Goal: Check status

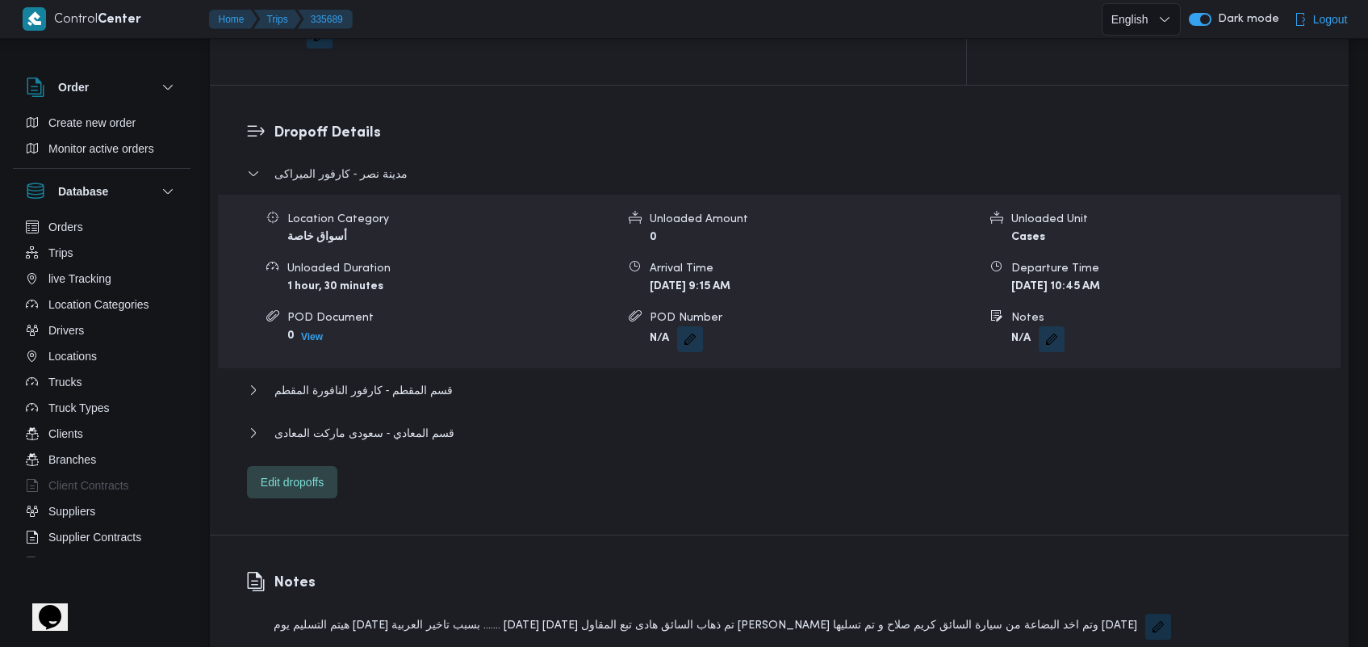
scroll to position [1127, 0]
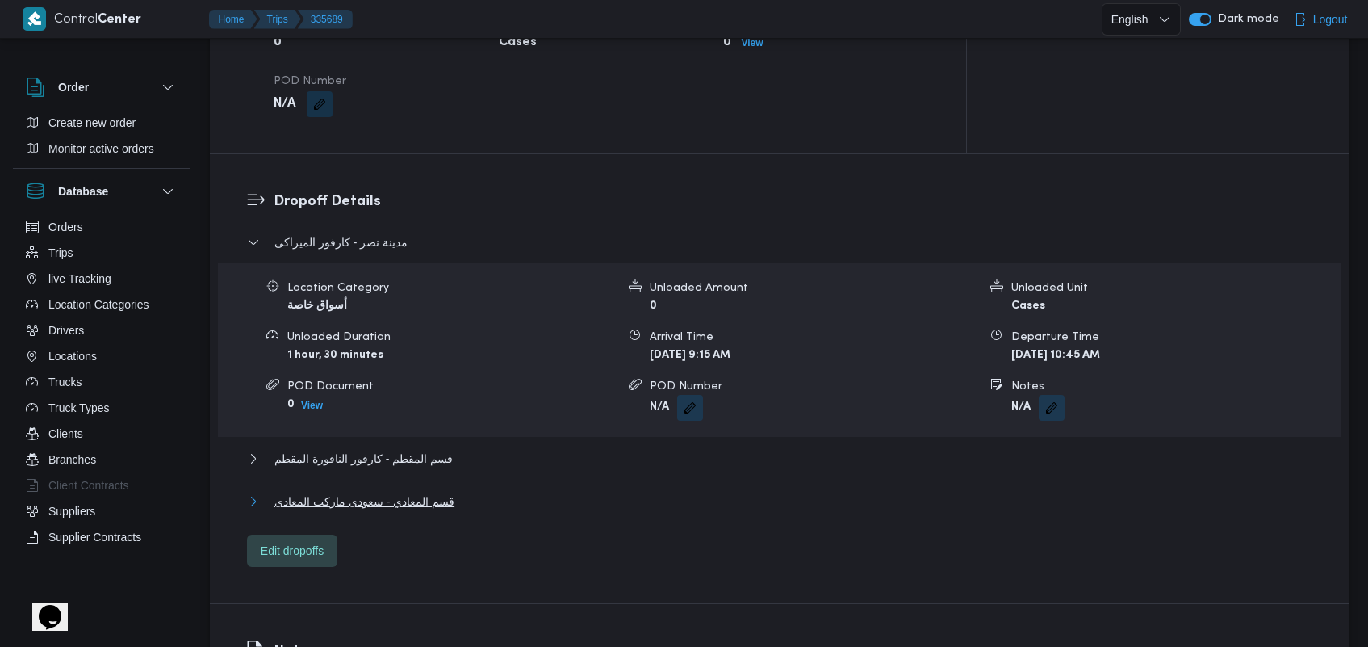
click at [312, 492] on span "قسم المعادي - سعودى ماركت المعادى" at bounding box center [364, 501] width 180 height 19
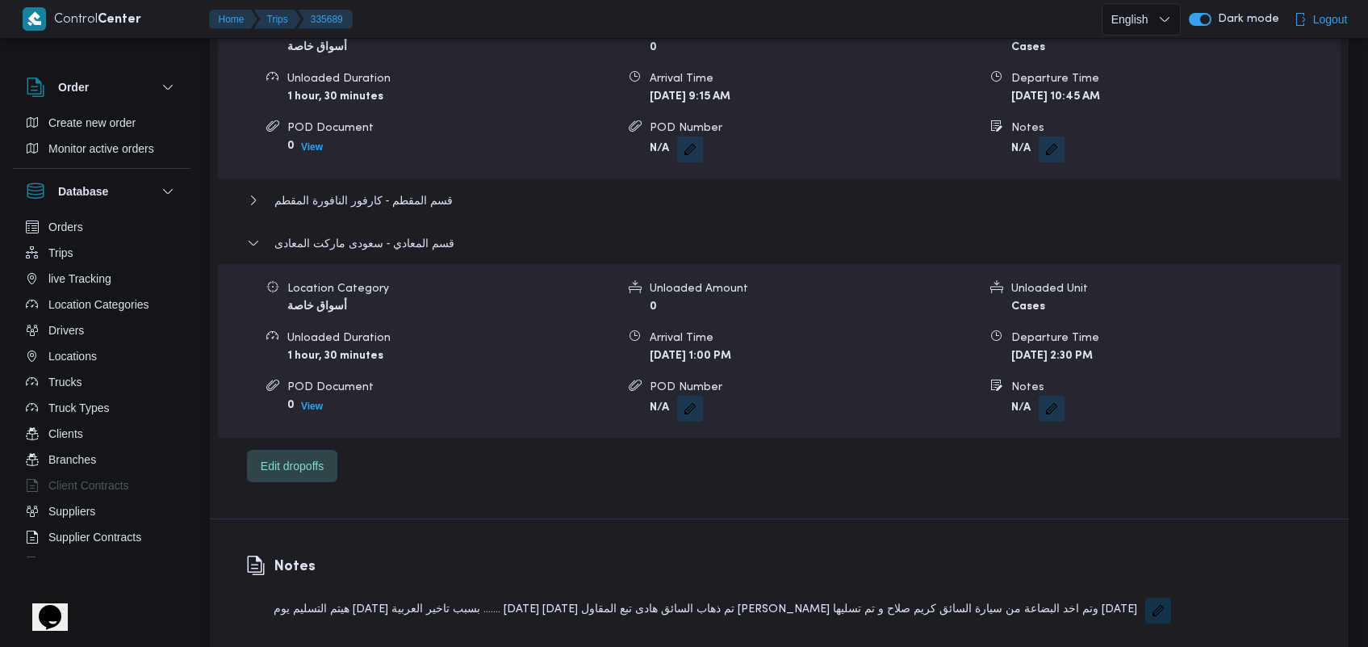
scroll to position [1403, 0]
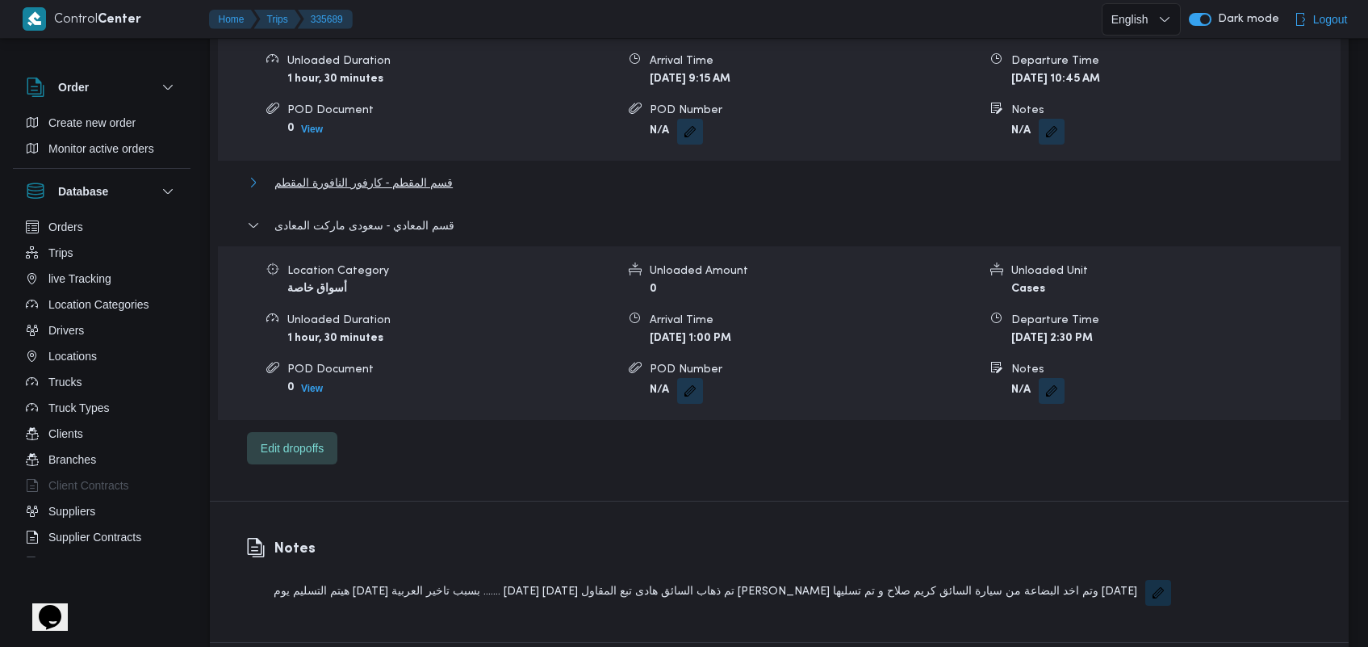
click at [417, 173] on span "قسم المقطم - كارفور النافورة المقطم" at bounding box center [363, 182] width 178 height 19
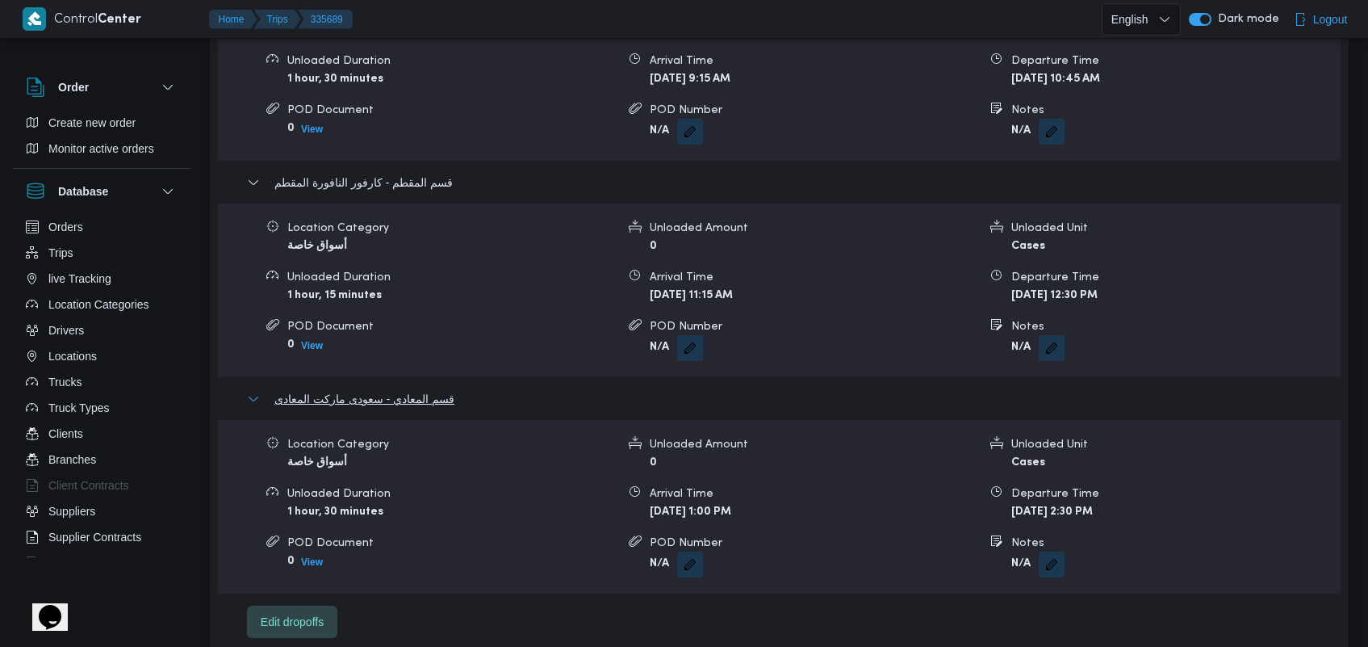
click at [408, 389] on span "قسم المعادي - سعودى ماركت المعادى" at bounding box center [364, 398] width 180 height 19
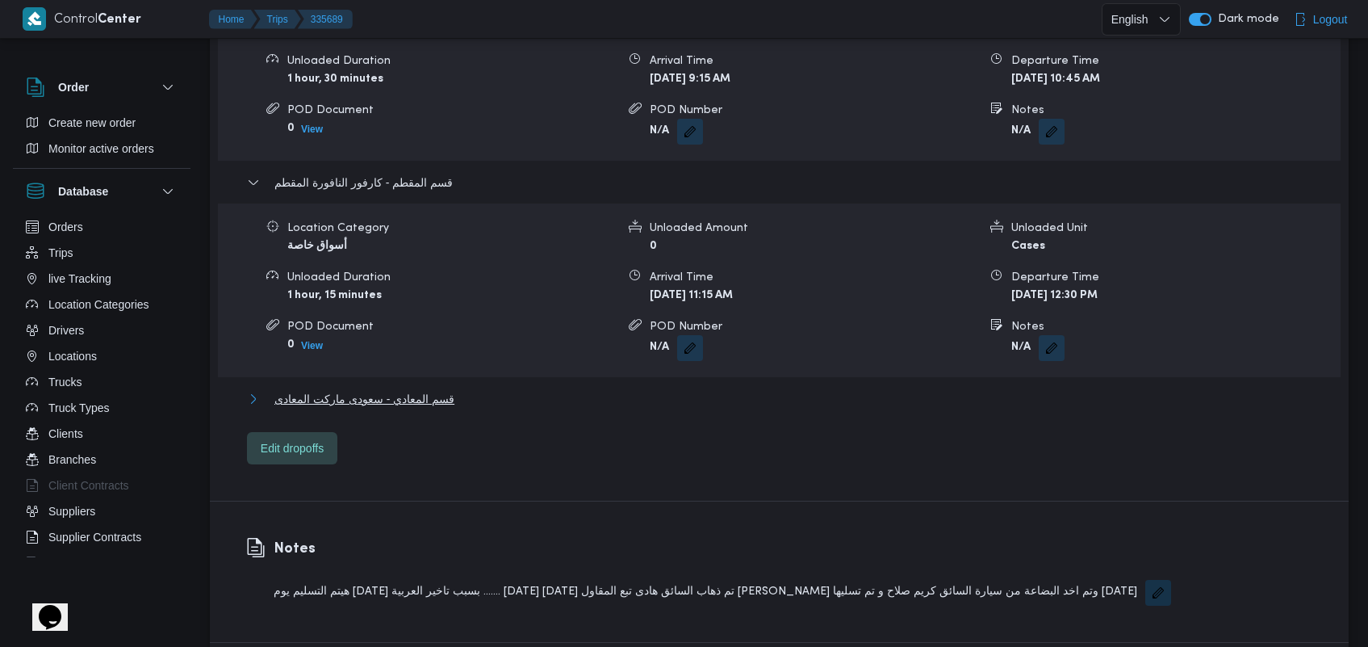
click at [430, 389] on span "قسم المعادي - سعودى ماركت المعادى" at bounding box center [364, 398] width 180 height 19
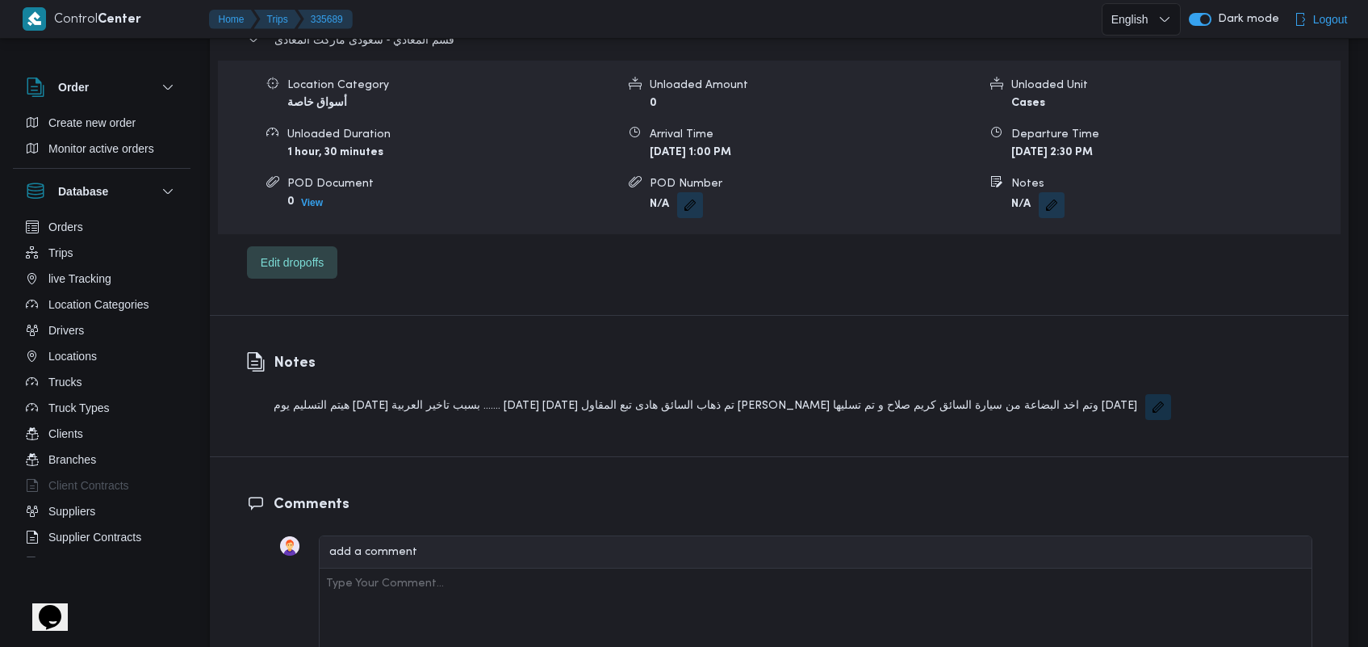
scroll to position [1902, 0]
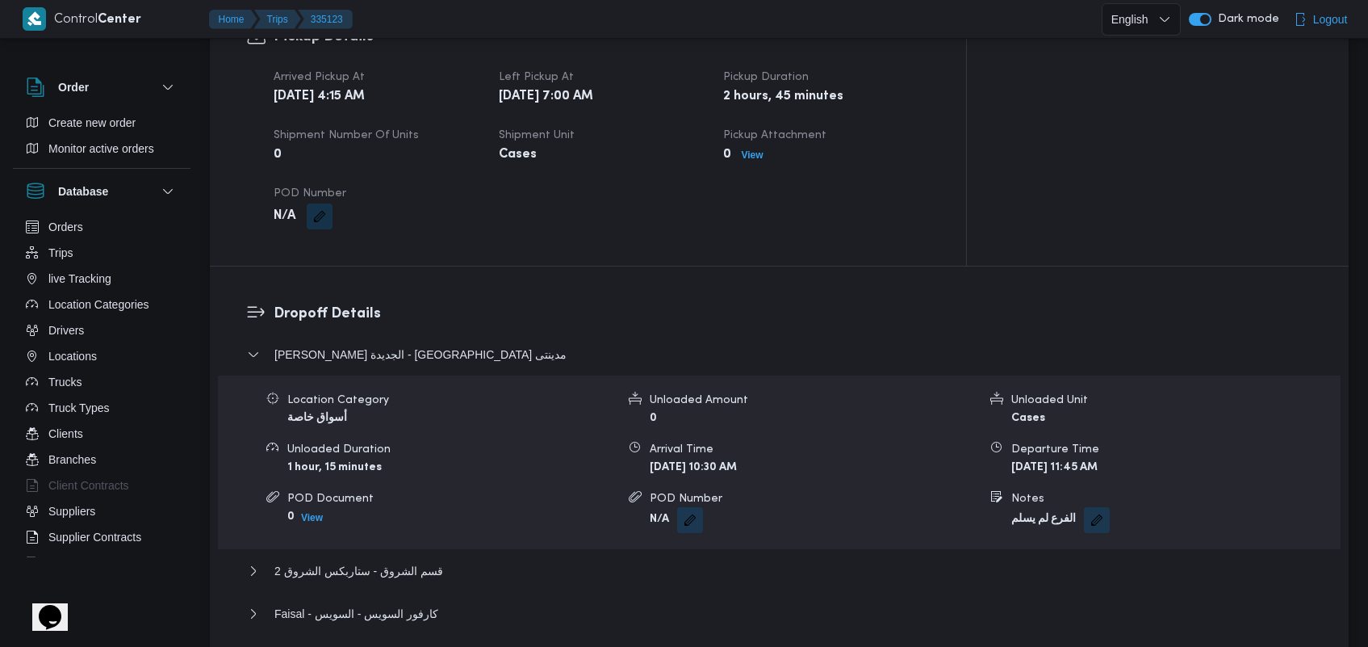
scroll to position [1148, 0]
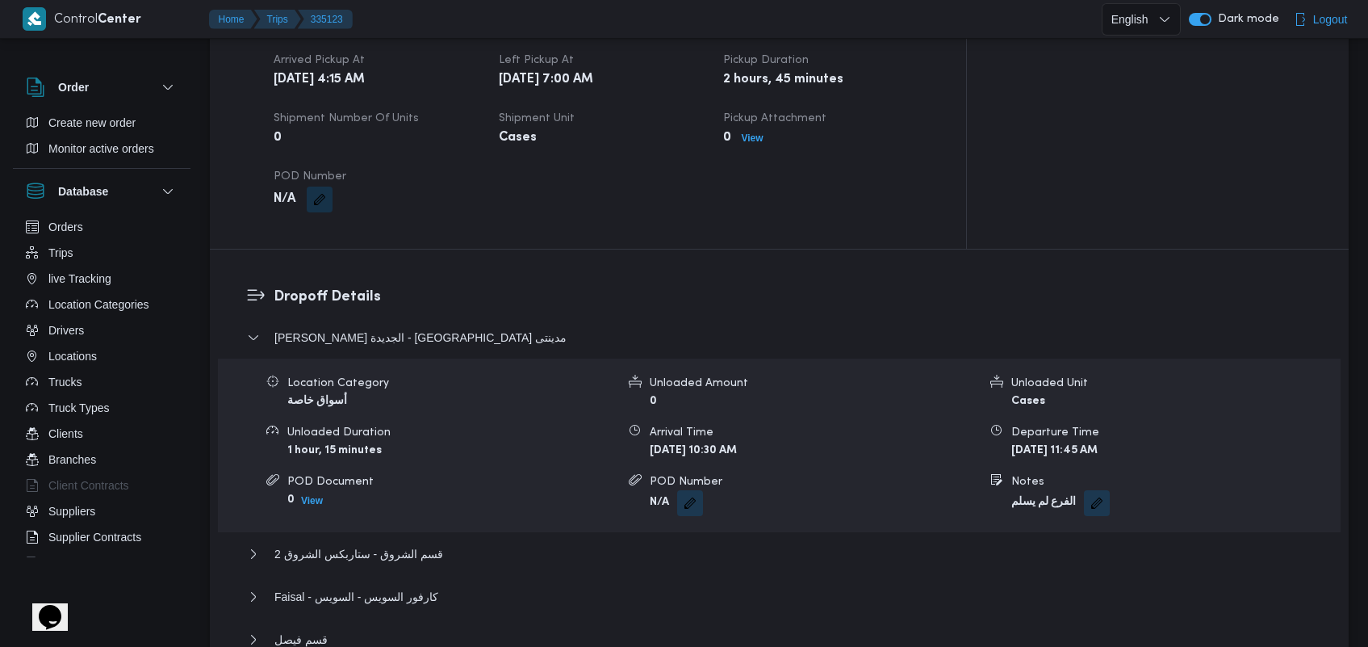
click at [434, 452] on div "ثانى القاهرة الجديدة - كارفور مدينتى Location Category أسواق خاصة Unloaded Amou…" at bounding box center [779, 516] width 1065 height 377
click at [433, 544] on button "قسم الشروق - ستاربكس الشروق 2" at bounding box center [779, 553] width 1065 height 19
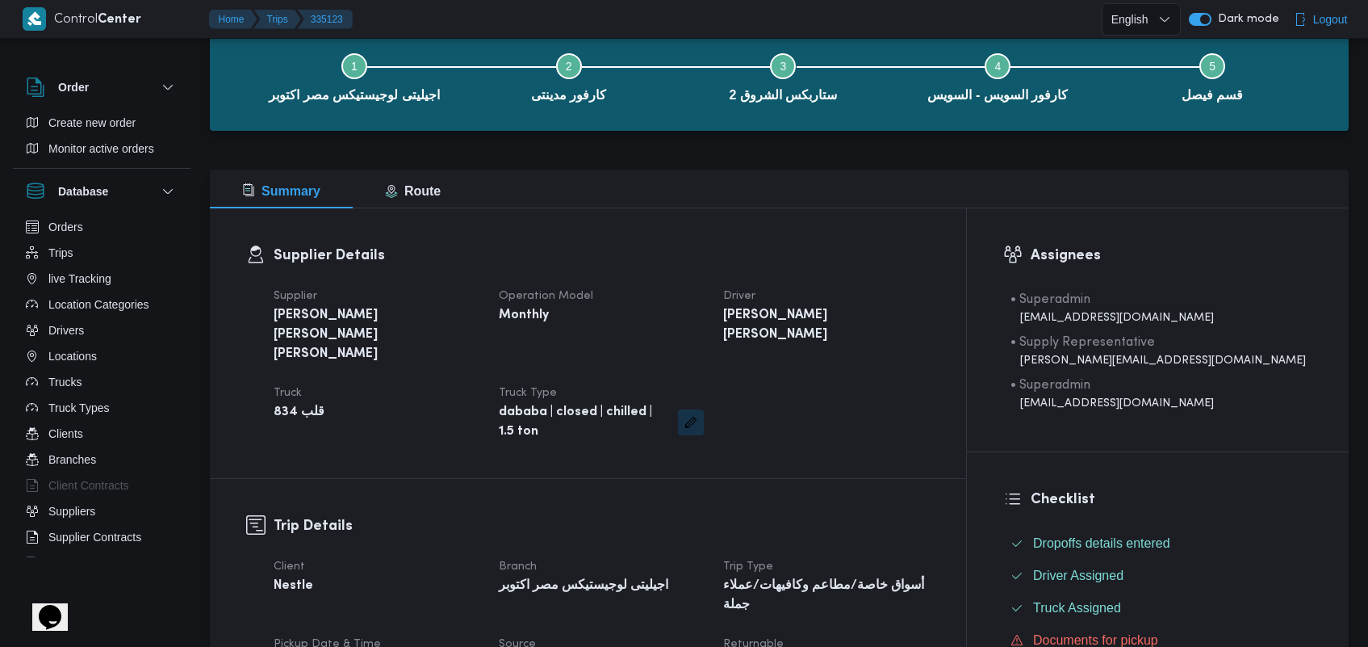
scroll to position [82, 0]
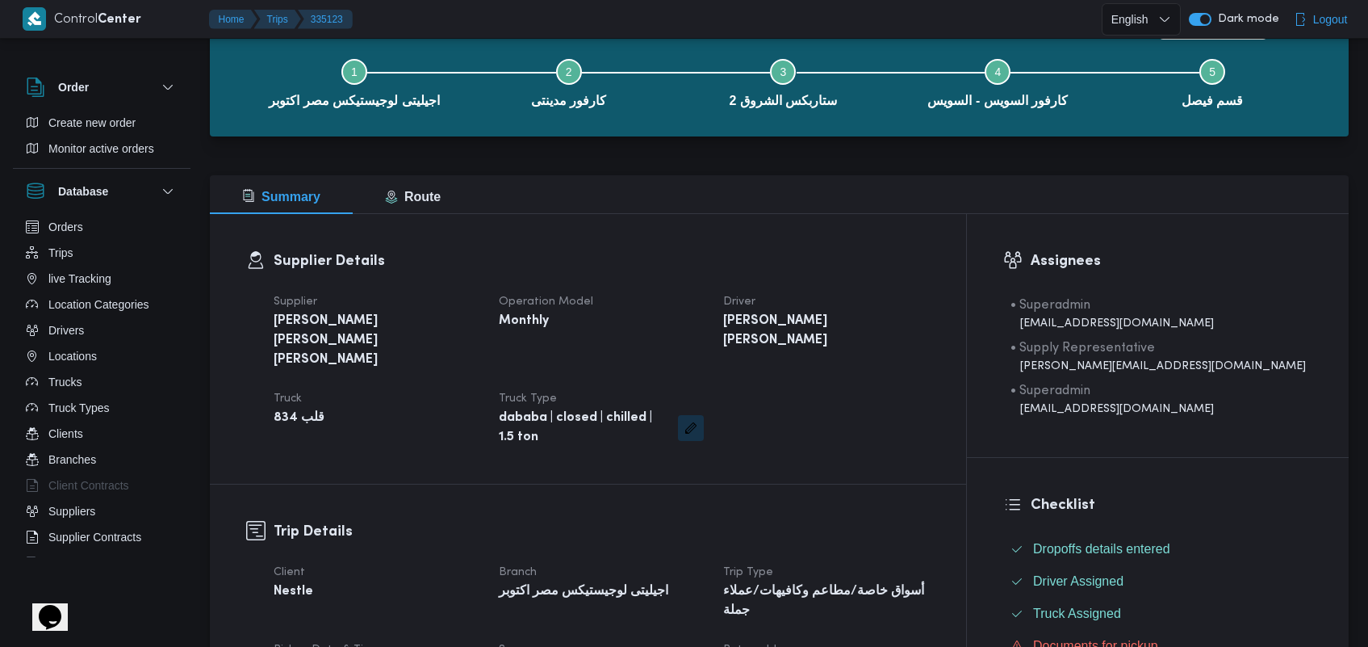
click at [1325, 47] on div "Step 1 is incomplete 1 اجيليتى لوجيستيكس مصر اكتوبر Step 2 is incomplete 2 كارف…" at bounding box center [783, 81] width 1092 height 103
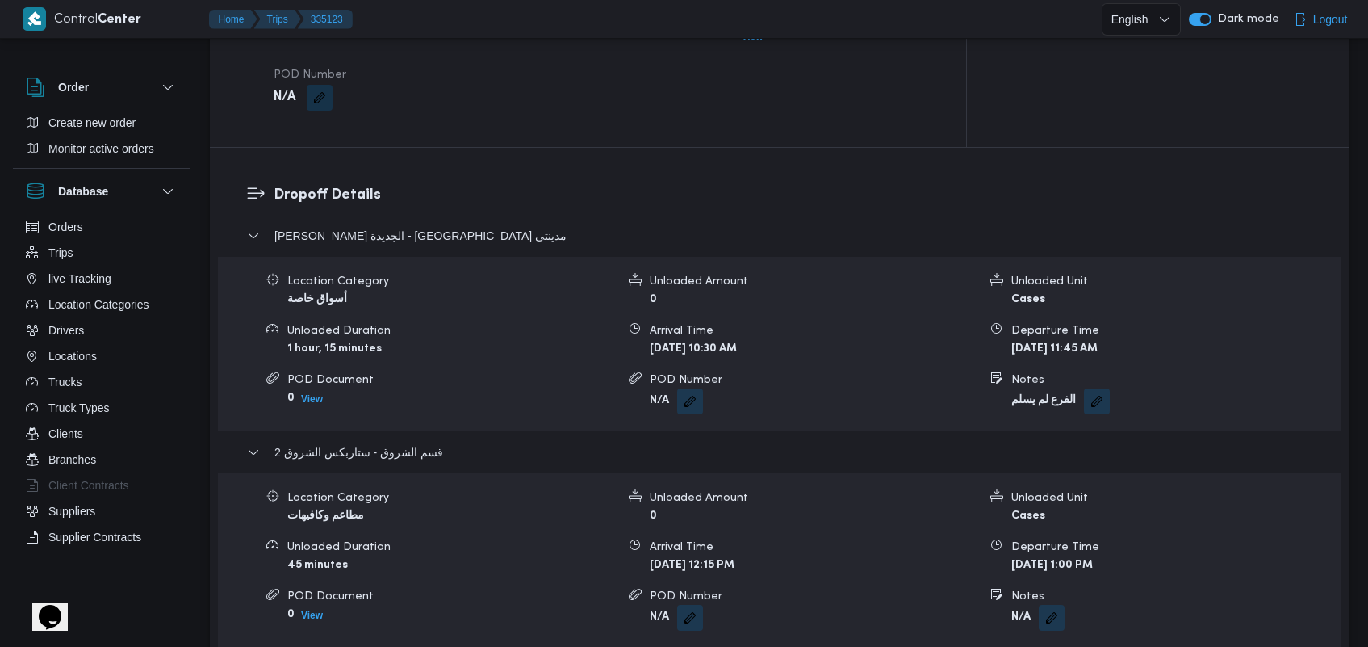
scroll to position [1261, 0]
